Goal: Task Accomplishment & Management: Use online tool/utility

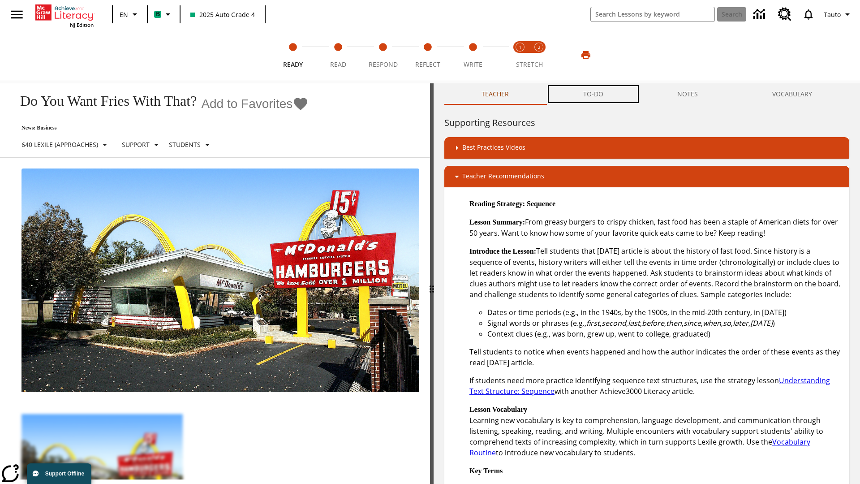
click at [593, 94] on button "TO-DO" at bounding box center [593, 93] width 95 height 21
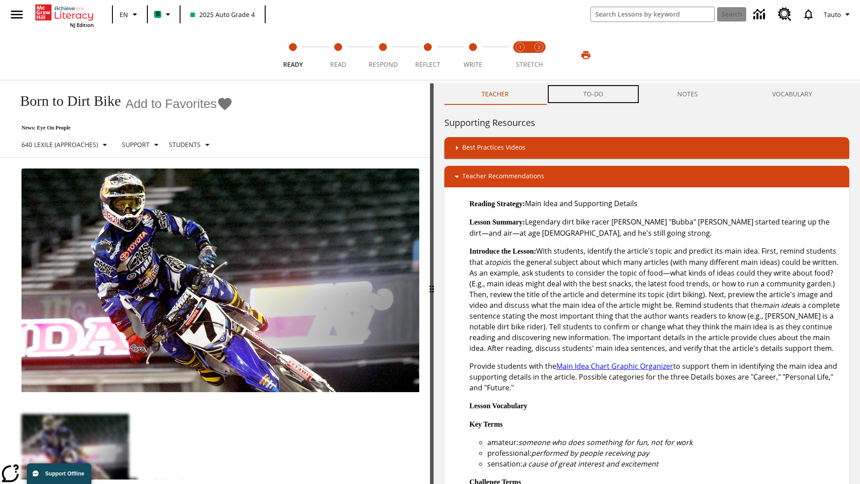
click at [593, 94] on button "TO-DO" at bounding box center [593, 93] width 95 height 21
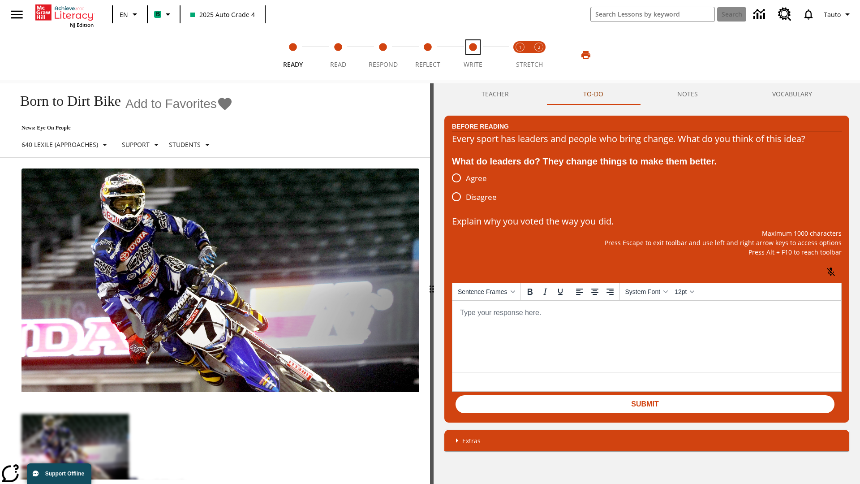
click at [473, 55] on span "Write" at bounding box center [473, 61] width 19 height 16
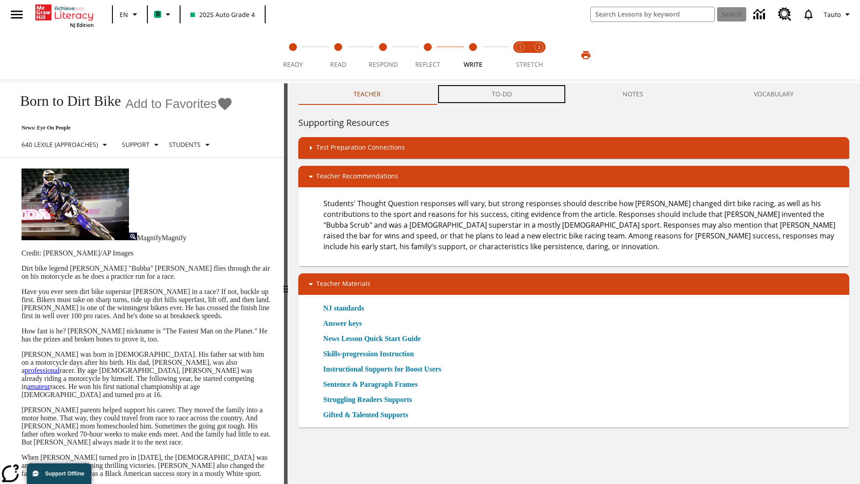
scroll to position [0, 0]
click at [502, 94] on button "TO-DO" at bounding box center [501, 93] width 131 height 21
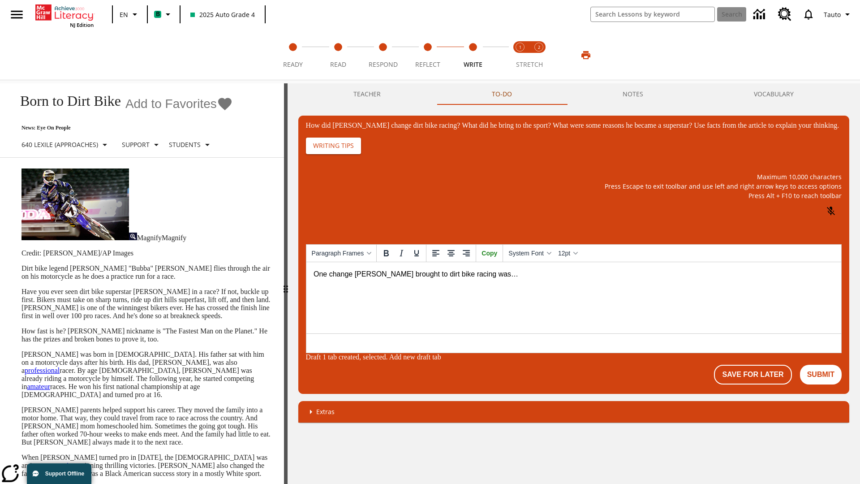
scroll to position [0, 0]
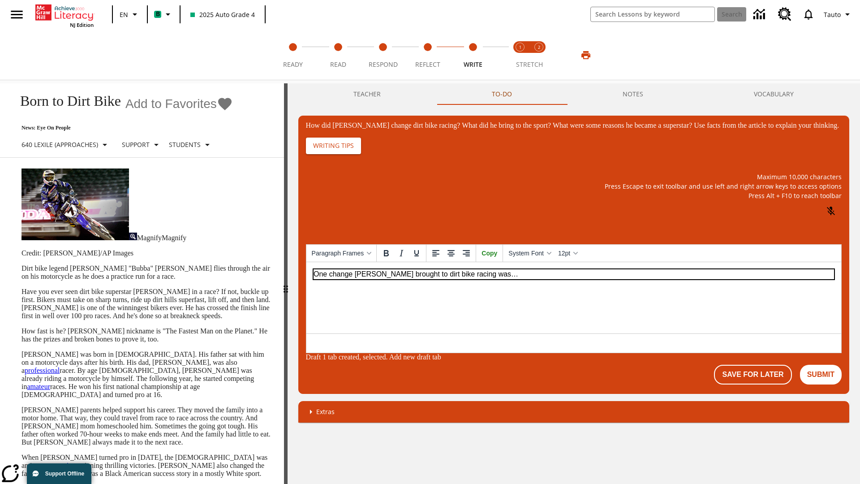
click at [573, 274] on p "One change Stewart brought to dirt bike racing was…" at bounding box center [573, 274] width 520 height 10
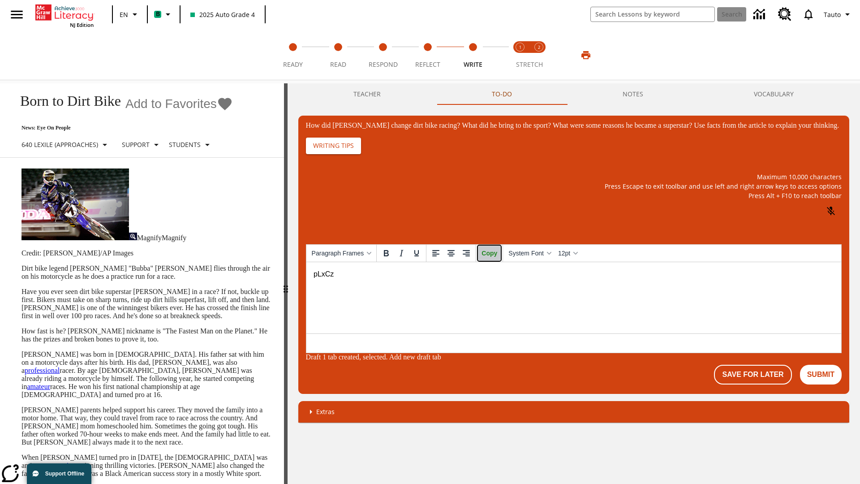
click at [495, 257] on span "Copy" at bounding box center [489, 252] width 16 height 7
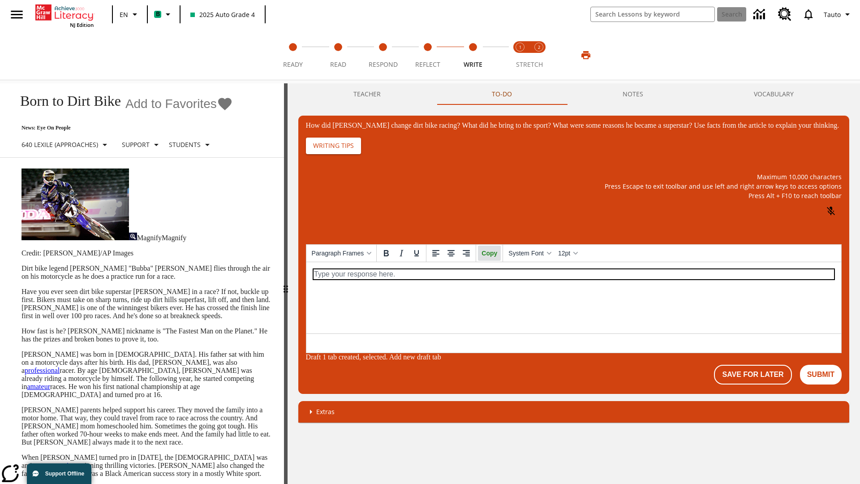
click at [573, 274] on p "How did Stewart change dirt bike racing? What did he bring to the sport? What w…" at bounding box center [573, 274] width 520 height 10
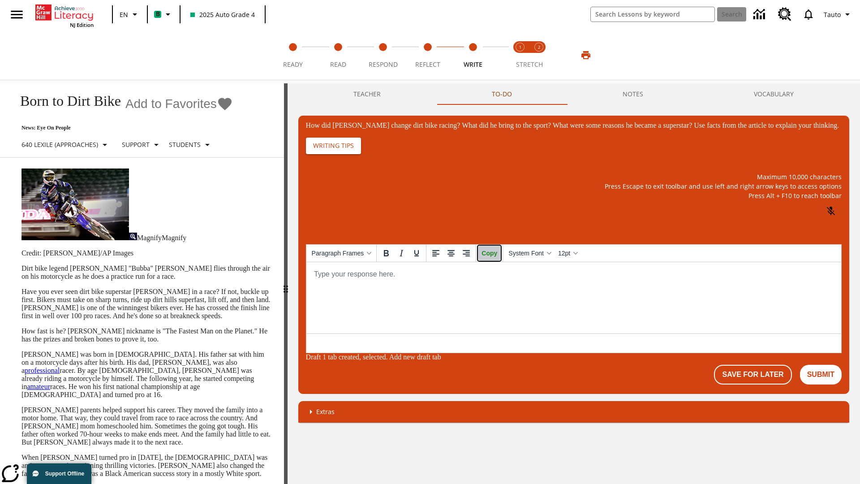
click at [495, 257] on span "Copy" at bounding box center [489, 252] width 16 height 7
click at [632, 94] on button "NOTES" at bounding box center [632, 93] width 131 height 21
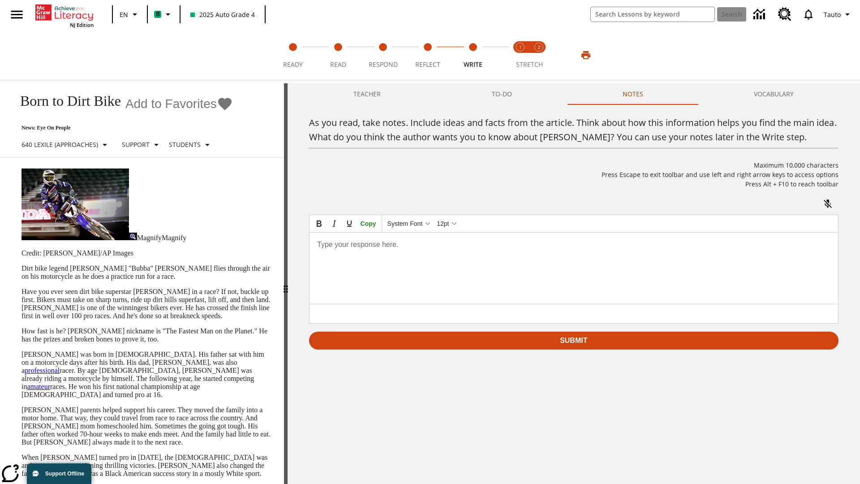
click at [573, 245] on p "As you read, take notes. Include ideas and facts from the article. Think about …" at bounding box center [573, 245] width 514 height 10
